Goal: Task Accomplishment & Management: Complete application form

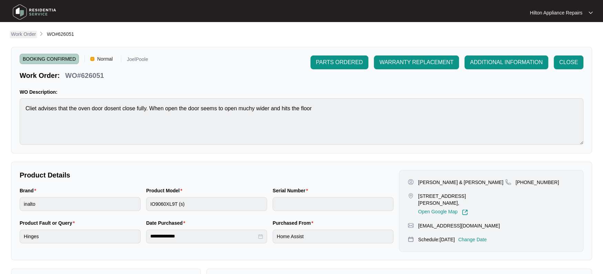
click at [29, 34] on p "Work Order" at bounding box center [23, 34] width 25 height 7
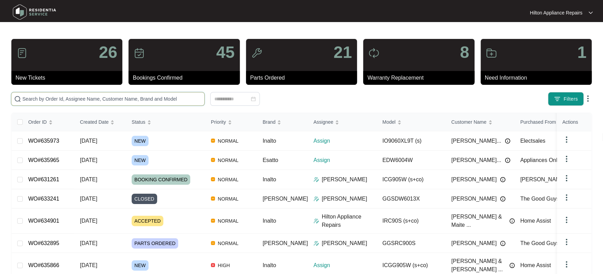
click at [36, 96] on input "text" at bounding box center [111, 99] width 179 height 8
paste input "WO#618286"
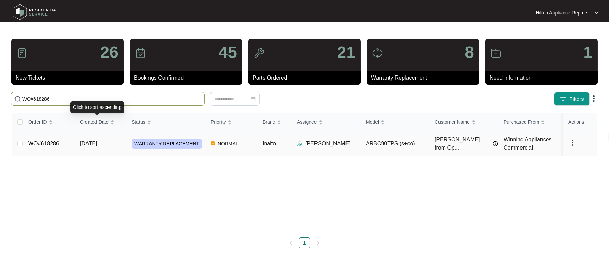
type input "WO#618286"
click at [89, 141] on span "[DATE]" at bounding box center [88, 144] width 17 height 6
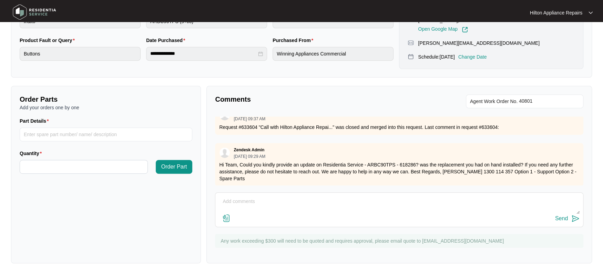
scroll to position [562, 0]
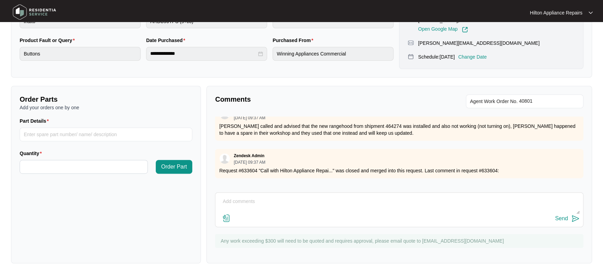
click at [234, 198] on textarea at bounding box center [399, 205] width 361 height 18
click at [252, 198] on textarea "Tech notes: "" at bounding box center [399, 205] width 361 height 18
paste textarea "[PERSON_NAME] (CENTRAL - Apprentice) ([DATE]) - Work Note Installed new rangeho…"
click at [324, 200] on textarea "Tech notes: "[PERSON_NAME] (CENTRAL - Apprentice) ([DATE]) - Work Note Installe…" at bounding box center [399, 205] width 361 height 18
click at [374, 208] on textarea "Tech notes: "[PERSON_NAME] (CENTRAL) ([DATE]) - Work Note Installed new rangeho…" at bounding box center [399, 205] width 361 height 18
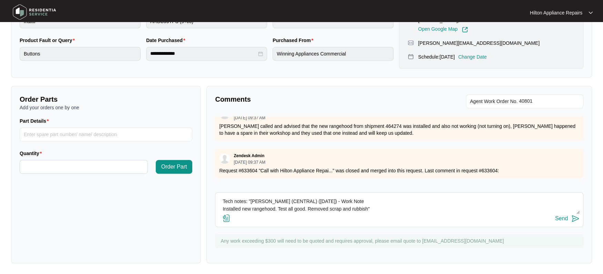
click at [223, 207] on textarea "Tech notes: "[PERSON_NAME] (CENTRAL) ([DATE]) - Work Note Installed new rangeho…" at bounding box center [399, 205] width 361 height 18
type textarea "Tech notes: "[PERSON_NAME] (CENTRAL) ([DATE]) - Work Note Installed new rangeho…"
click at [224, 219] on img at bounding box center [226, 218] width 8 height 8
click at [0, 0] on input "file" at bounding box center [0, 0] width 0 height 0
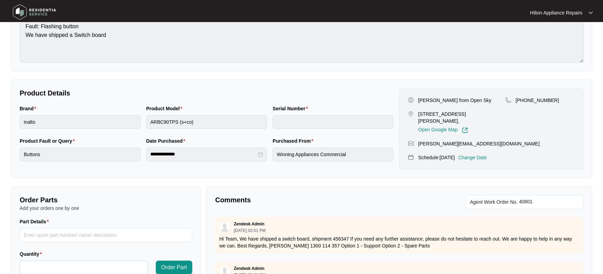
scroll to position [0, 0]
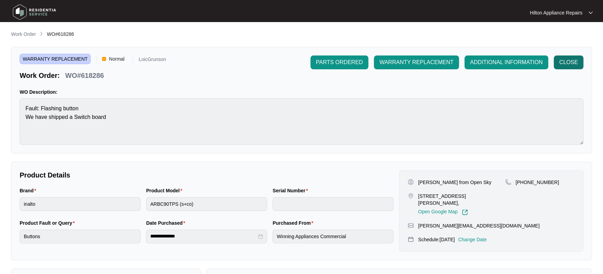
click at [562, 59] on span "CLOSE" at bounding box center [568, 62] width 19 height 8
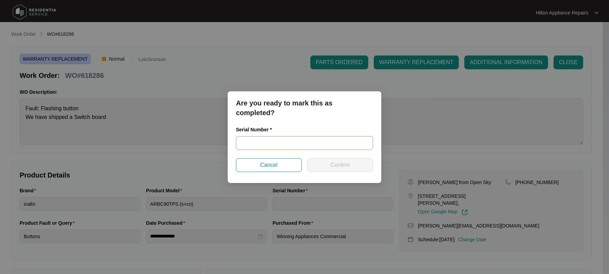
click at [251, 141] on input "text" at bounding box center [304, 143] width 137 height 14
type input "PR0921000991"
click at [329, 164] on button "Confirm" at bounding box center [340, 165] width 66 height 14
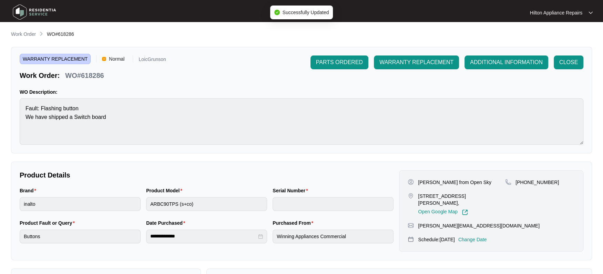
type input "PR0921000991"
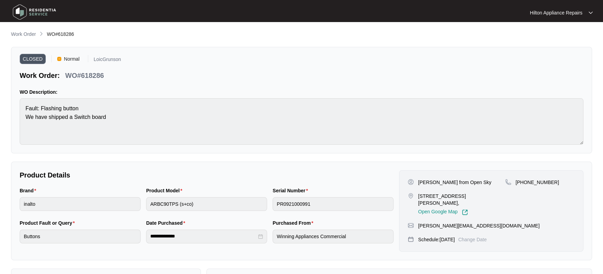
drag, startPoint x: 24, startPoint y: 32, endPoint x: 2, endPoint y: 32, distance: 21.7
click at [24, 32] on p "Work Order" at bounding box center [23, 34] width 25 height 7
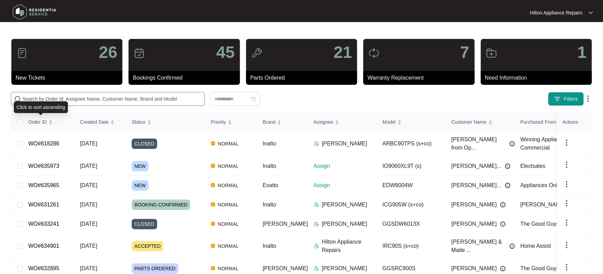
click at [39, 100] on input "text" at bounding box center [111, 99] width 179 height 8
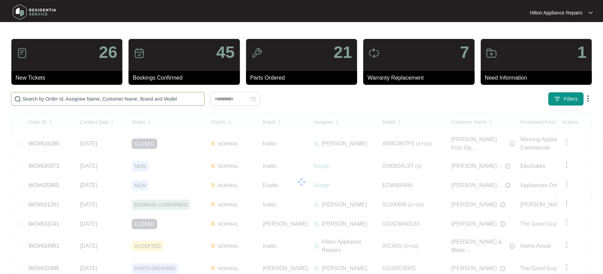
paste input "WO#618302"
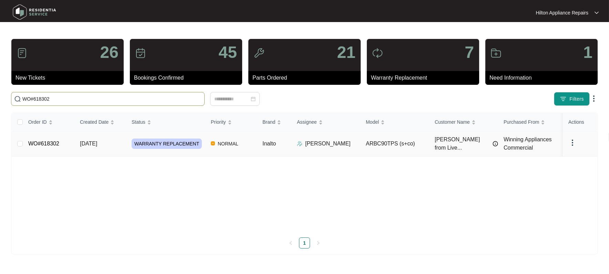
type input "WO#618302"
click at [88, 144] on span "[DATE]" at bounding box center [88, 144] width 17 height 6
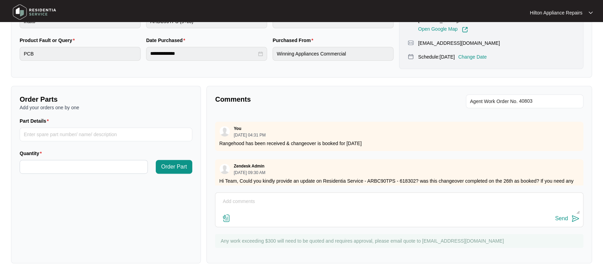
scroll to position [301, 0]
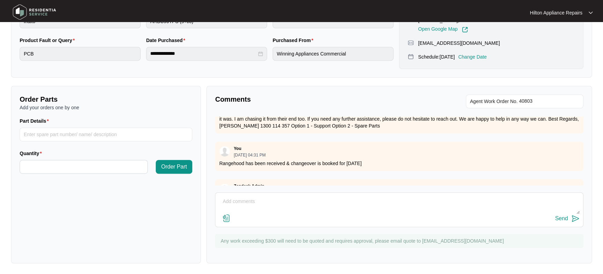
click at [223, 198] on textarea at bounding box center [399, 205] width 361 height 18
type textarea "T"
paste textarea "[PERSON_NAME] (CENTRAL - Apprentice) ([DATE]) - Work Note Supplied and installe…"
click at [298, 202] on textarea "[PERSON_NAME] (CENTRAL - Apprentice) ([DATE]) - Work Note Supplied and installe…" at bounding box center [399, 205] width 361 height 18
type textarea "[PERSON_NAME] (CENTRAL) ([DATE]) - Work Note Supplied and installed new rangeho…"
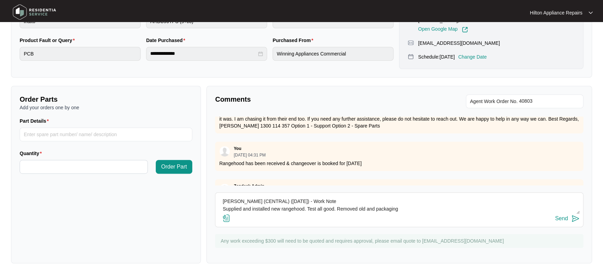
click at [227, 219] on img at bounding box center [226, 218] width 8 height 8
click at [0, 0] on input "file" at bounding box center [0, 0] width 0 height 0
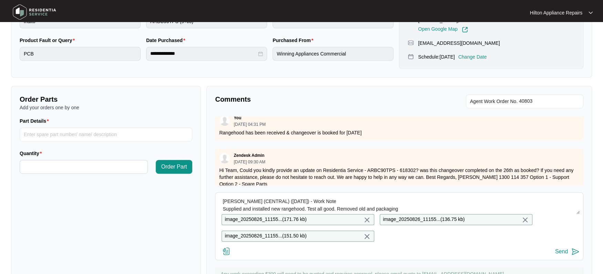
scroll to position [344, 0]
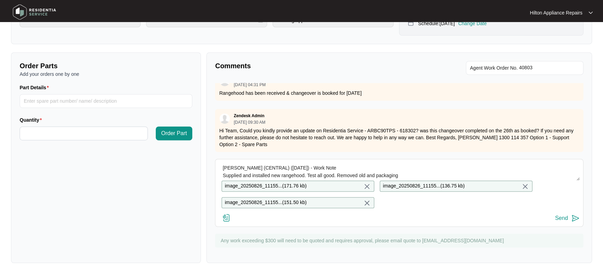
click at [559, 216] on div "Send" at bounding box center [561, 218] width 13 height 6
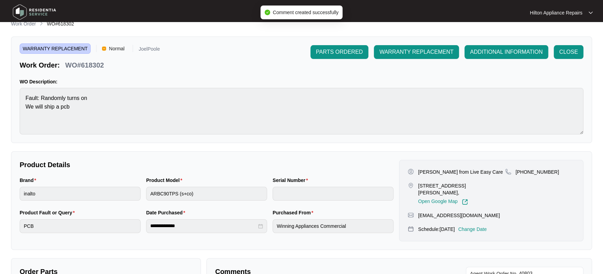
scroll to position [0, 0]
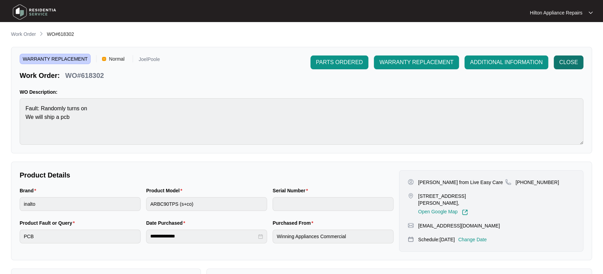
click at [572, 60] on span "CLOSE" at bounding box center [568, 62] width 19 height 8
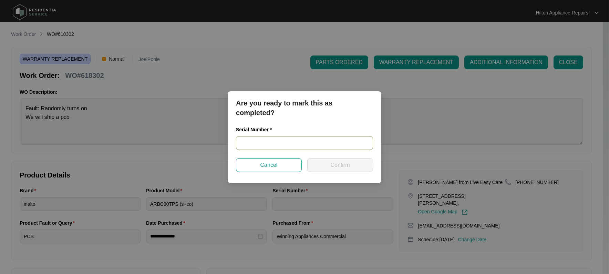
click at [261, 143] on input "text" at bounding box center [304, 143] width 137 height 14
type input "RR0325001643"
click at [346, 162] on span "Confirm" at bounding box center [339, 165] width 19 height 8
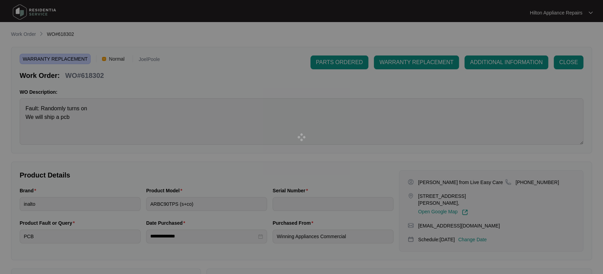
type input "RR0325001643"
